Goal: Transaction & Acquisition: Book appointment/travel/reservation

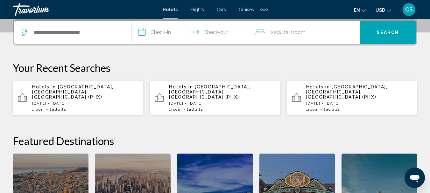
scroll to position [159, 0]
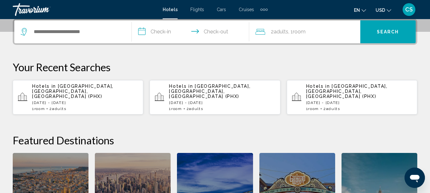
click at [53, 90] on p "Hotels in Phoenix, AZ, United States (PHX)" at bounding box center [85, 91] width 106 height 15
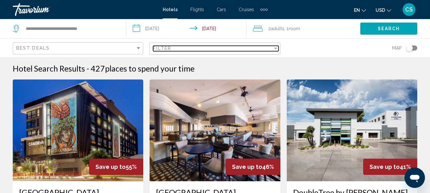
click at [276, 48] on div "Filter" at bounding box center [275, 49] width 3 height 2
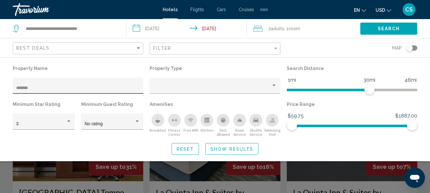
type input "*******"
click at [379, 25] on button "Search" at bounding box center [388, 29] width 57 height 12
click at [374, 29] on button "Search" at bounding box center [388, 29] width 57 height 12
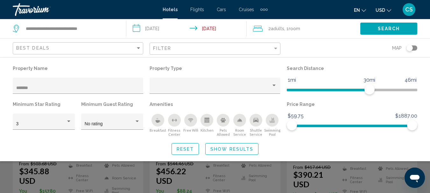
scroll to position [95, 0]
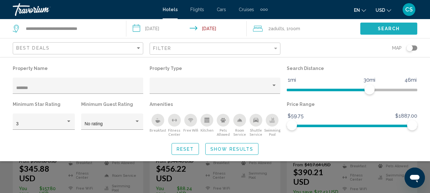
click at [394, 27] on span "Search" at bounding box center [389, 28] width 22 height 5
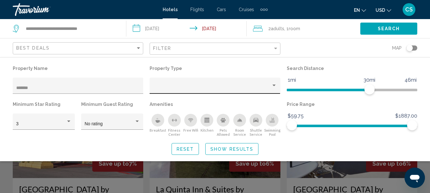
scroll to position [242, 0]
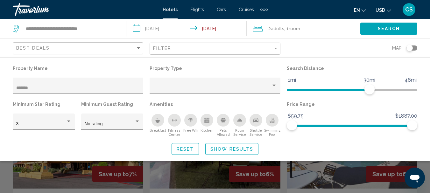
click at [220, 149] on span "Show Results" at bounding box center [231, 149] width 43 height 5
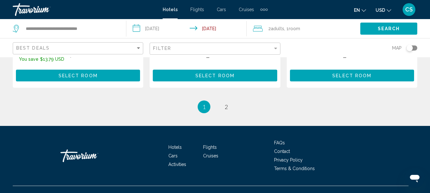
scroll to position [986, 0]
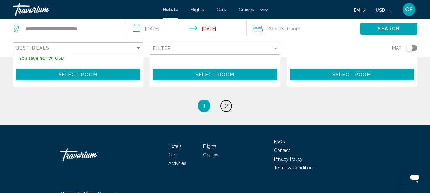
click at [226, 102] on span "2" at bounding box center [226, 105] width 3 height 7
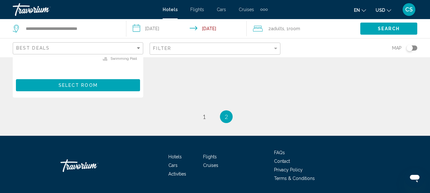
scroll to position [227, 0]
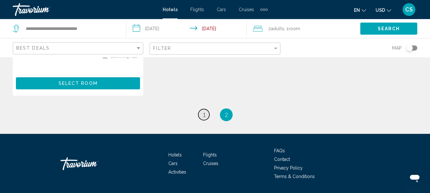
click at [203, 111] on span "1" at bounding box center [203, 114] width 3 height 7
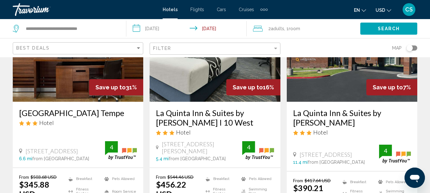
scroll to position [95, 0]
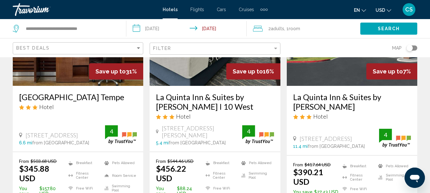
click at [71, 97] on h3 "Wyndham Phoenix Airport Tempe" at bounding box center [78, 97] width 118 height 10
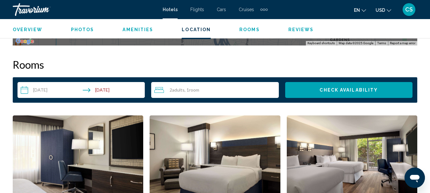
scroll to position [933, 0]
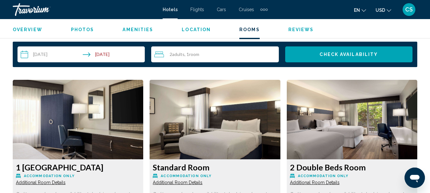
click at [348, 52] on span "Check Availability" at bounding box center [349, 54] width 58 height 5
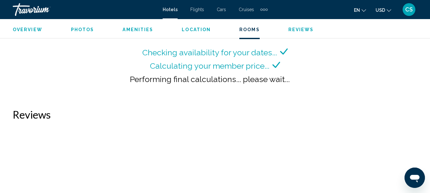
scroll to position [1012, 0]
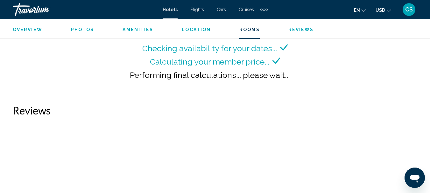
click at [297, 28] on span "Reviews" at bounding box center [300, 29] width 25 height 5
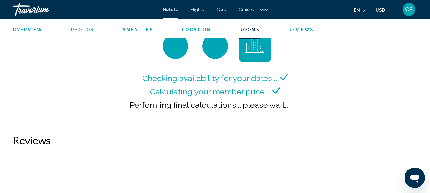
scroll to position [983, 0]
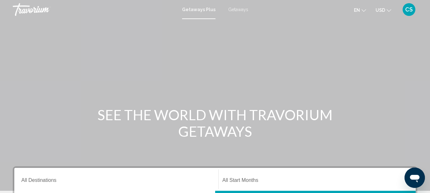
click at [232, 8] on span "Getaways" at bounding box center [238, 9] width 20 height 5
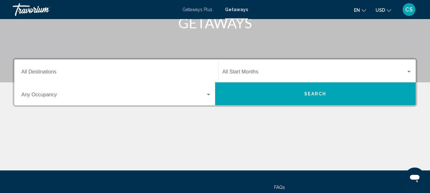
scroll to position [132, 0]
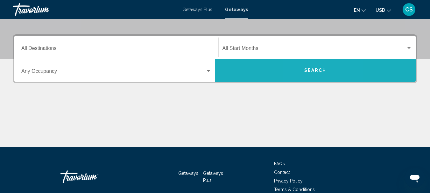
click at [309, 67] on span "Search" at bounding box center [315, 69] width 22 height 5
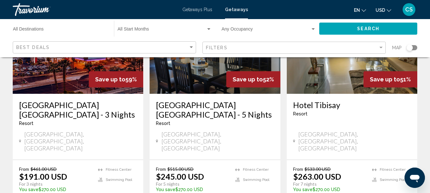
scroll to position [64, 0]
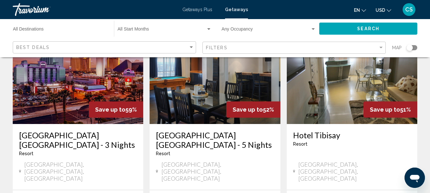
click at [69, 80] on img "Main content" at bounding box center [78, 73] width 130 height 102
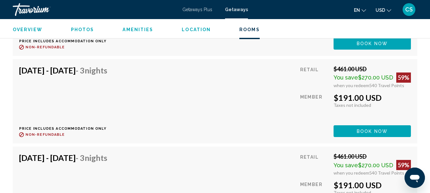
scroll to position [2906, 0]
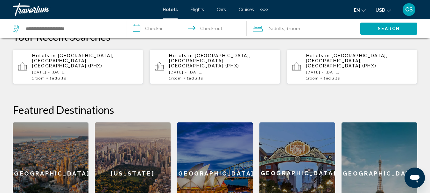
scroll to position [191, 0]
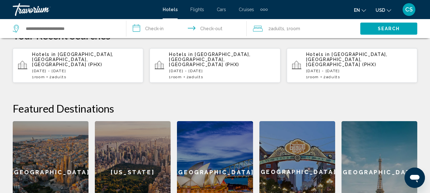
click at [204, 57] on span "Phoenix, AZ, United States (PHX)" at bounding box center [209, 59] width 81 height 15
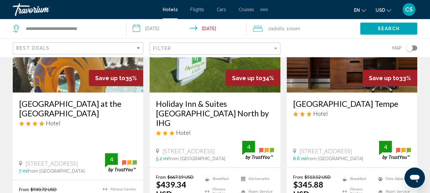
scroll to position [917, 0]
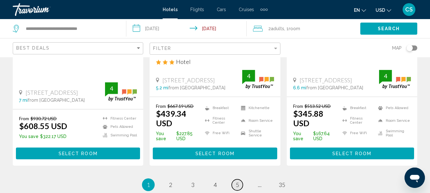
click at [236, 181] on span "5" at bounding box center [237, 184] width 3 height 7
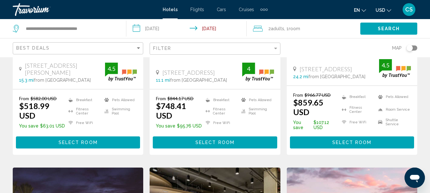
scroll to position [637, 0]
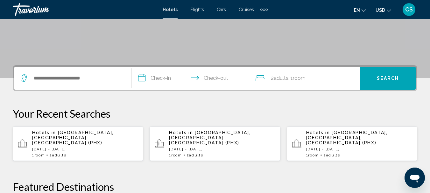
scroll to position [159, 0]
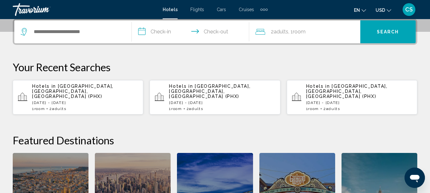
click at [70, 85] on span "[GEOGRAPHIC_DATA], [GEOGRAPHIC_DATA], [GEOGRAPHIC_DATA] (PHX)" at bounding box center [72, 91] width 81 height 15
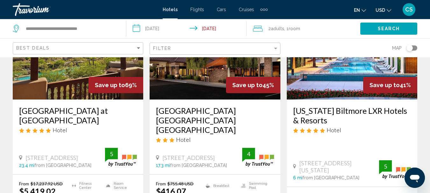
scroll to position [95, 0]
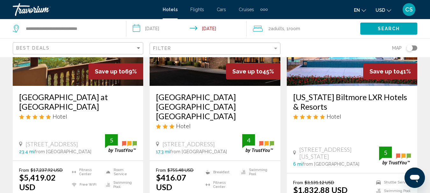
click at [77, 64] on img "Main content" at bounding box center [78, 35] width 130 height 102
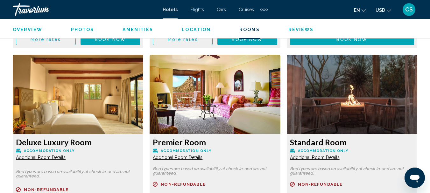
scroll to position [1060, 0]
